Goal: Task Accomplishment & Management: Manage account settings

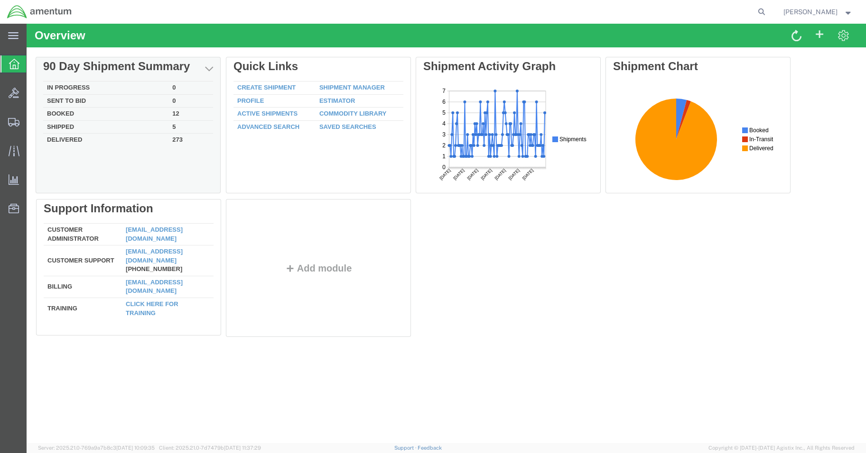
click at [85, 85] on div "Delete 90 Day Shipment Summary In Progress 0 Sent To Bid 0 Booked 12 Shipped 5 …" at bounding box center [446, 199] width 820 height 285
click at [66, 87] on td "In Progress" at bounding box center [106, 88] width 125 height 13
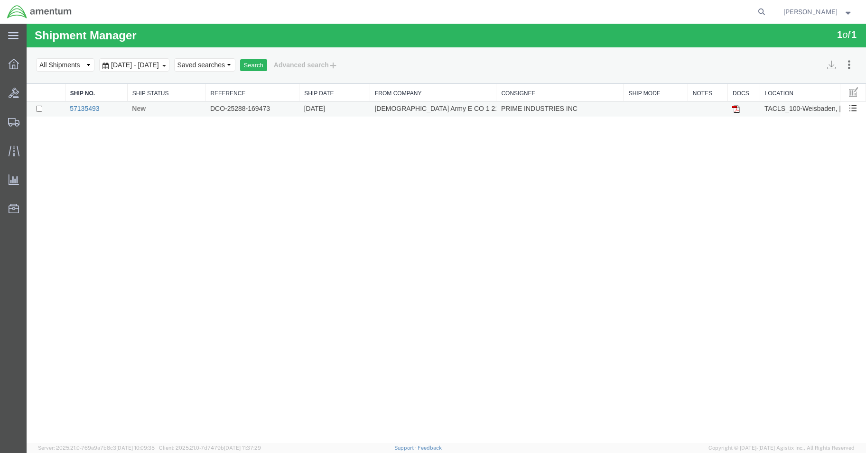
click at [83, 109] on link "57135493" at bounding box center [84, 109] width 29 height 8
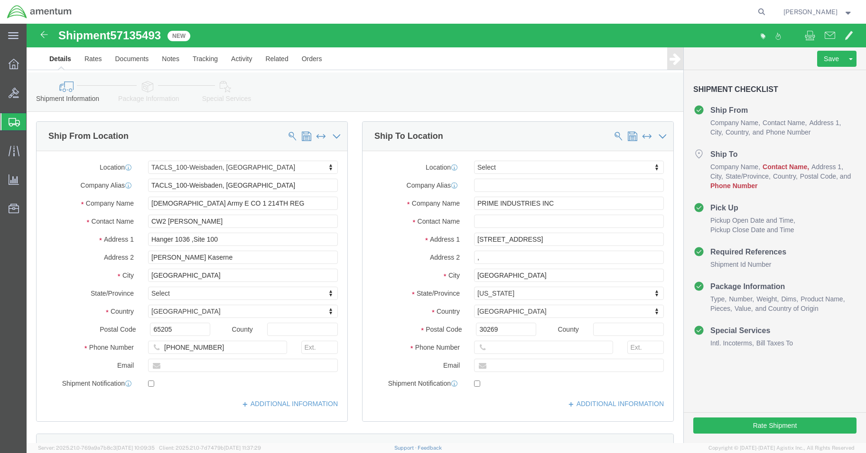
select select "42677"
select select
click input "text"
type input "[PERSON_NAME]"
click input "text"
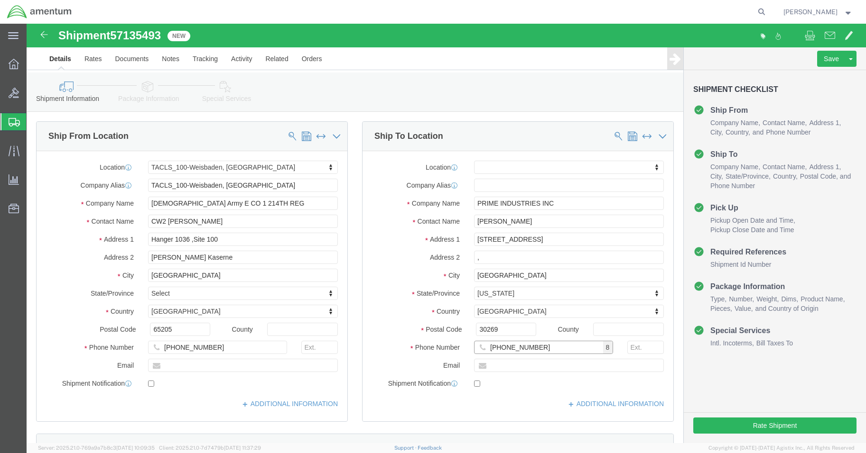
type input "[PHONE_NUMBER]"
click input ","
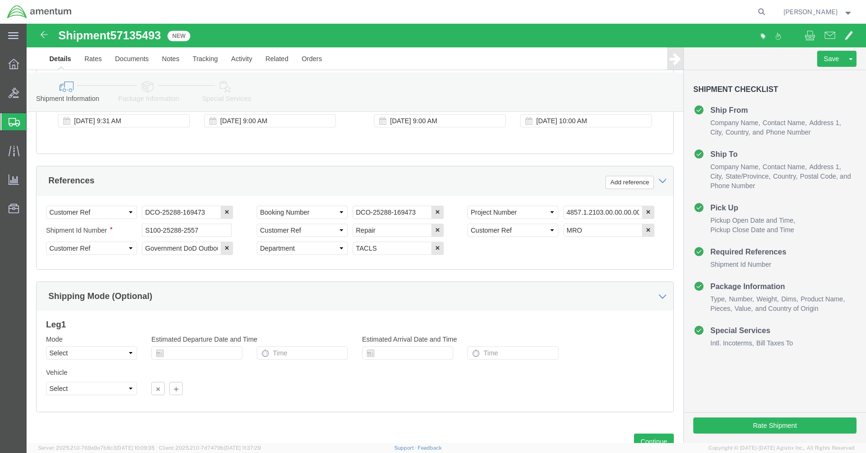
scroll to position [433, 0]
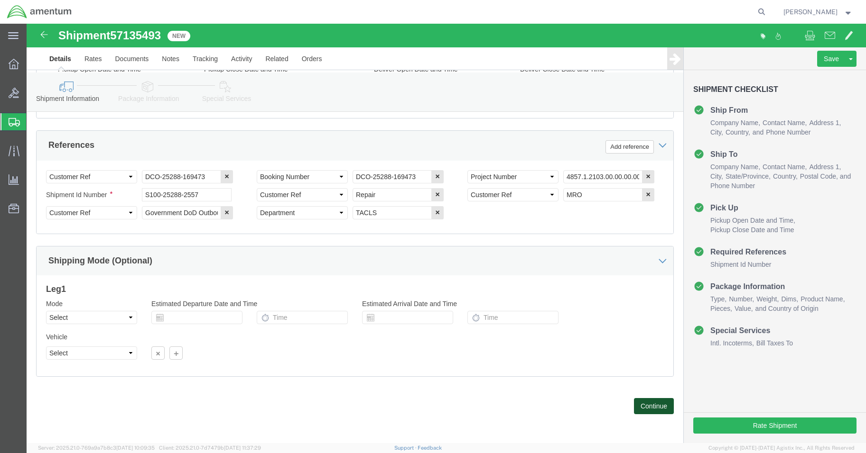
click button "Continue"
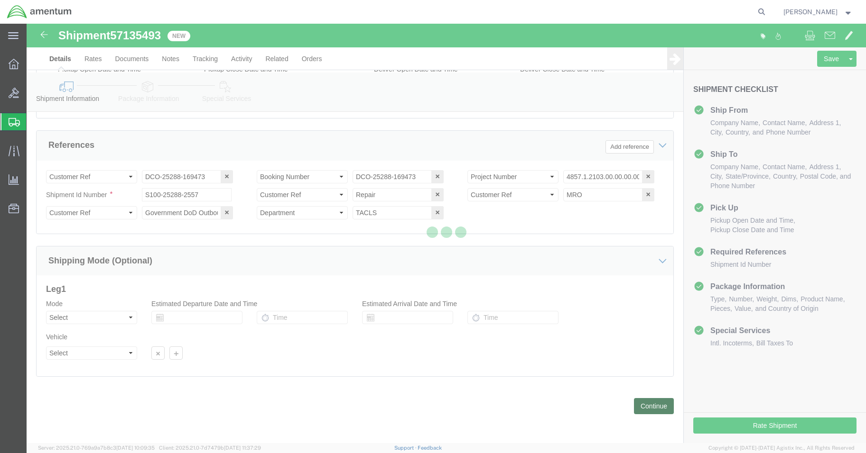
scroll to position [0, 0]
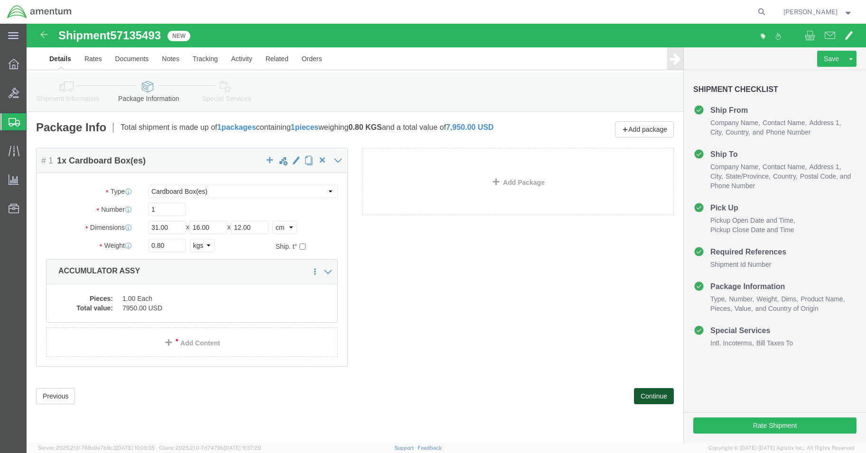
click button "Continue"
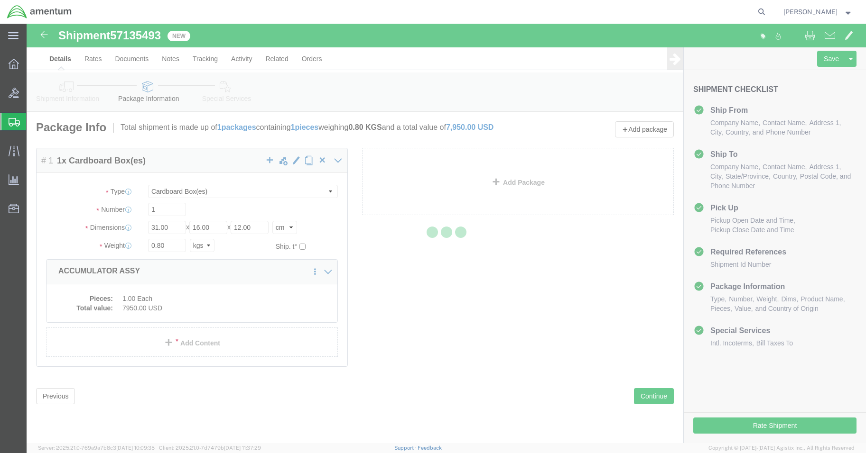
select select
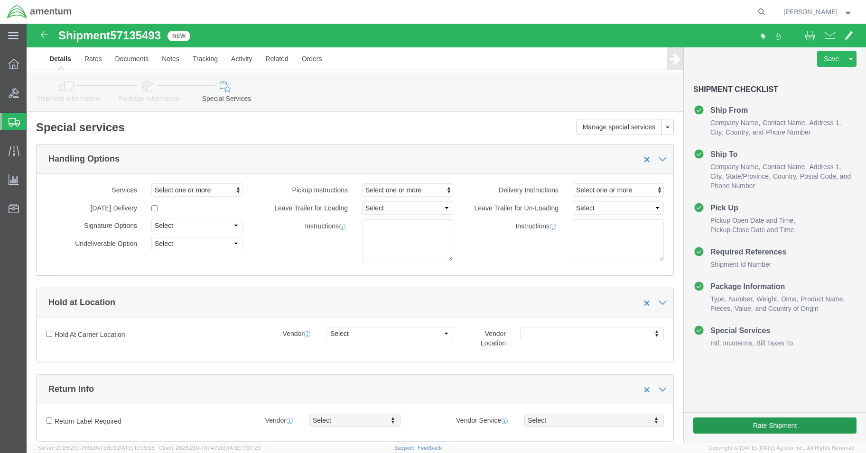
select select "DEPARTMENT"
click button "Rate Shipment"
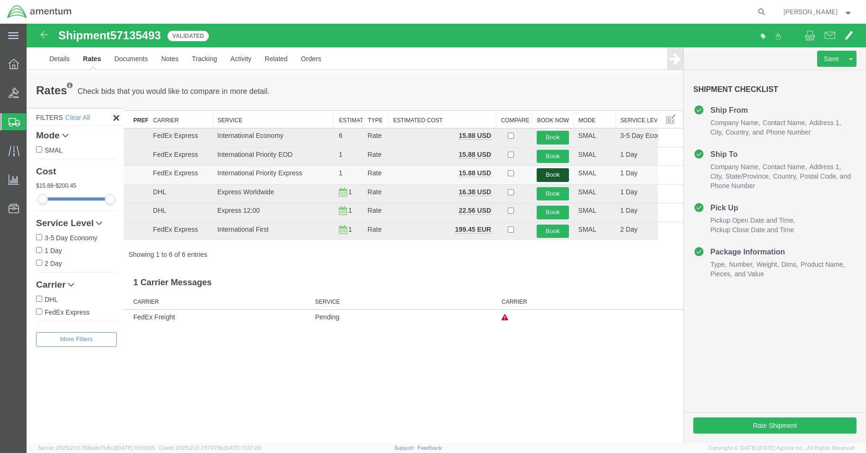
click at [557, 172] on button "Book" at bounding box center [552, 175] width 32 height 14
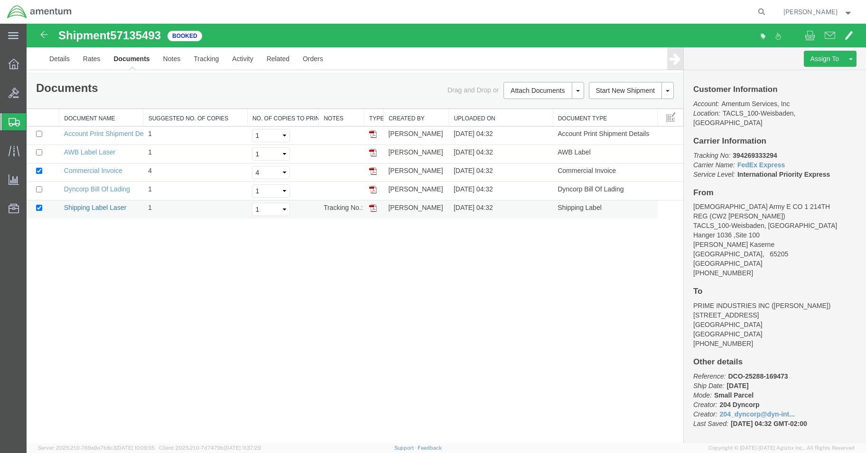
click at [97, 209] on link "Shipping Label Laser" at bounding box center [95, 208] width 63 height 8
